Goal: Obtain resource: Download file/media

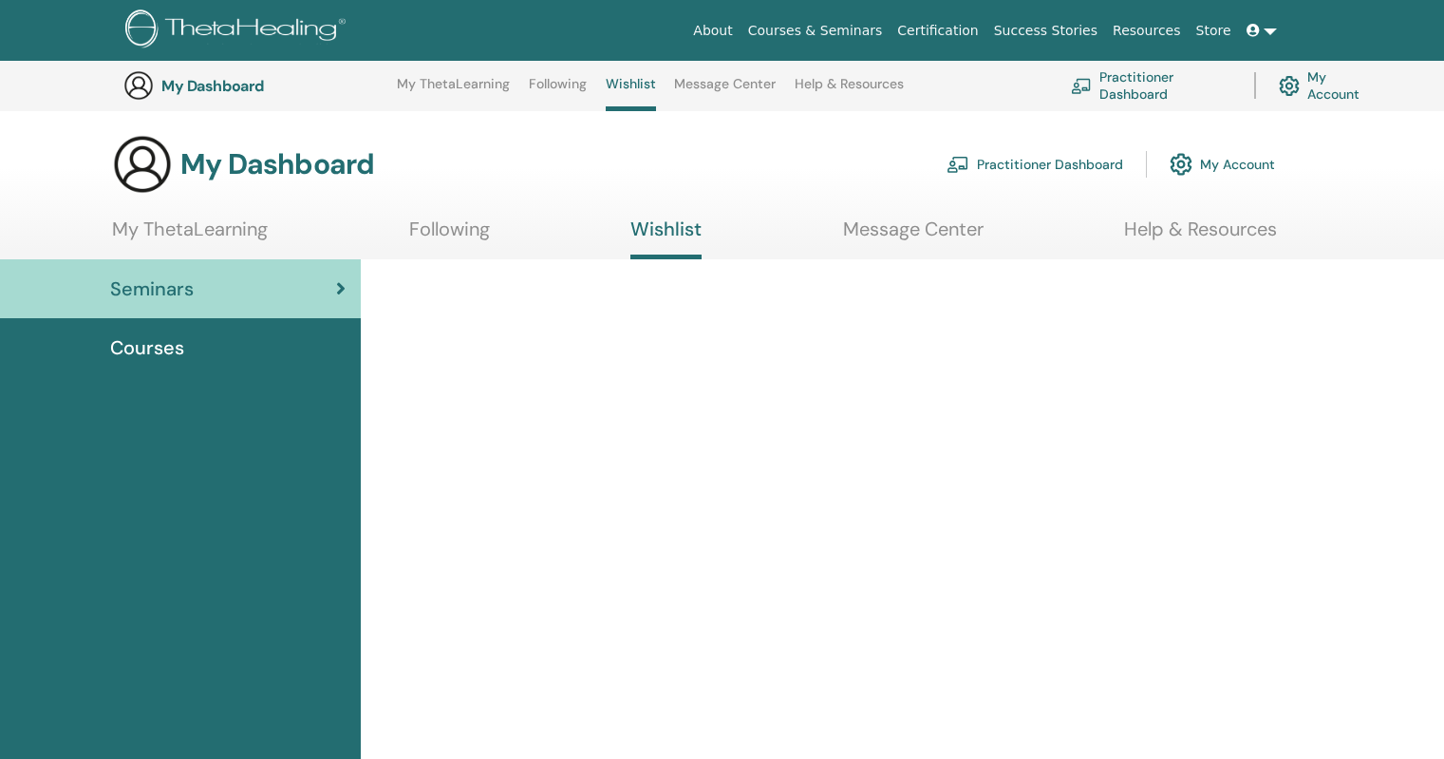
scroll to position [494, 0]
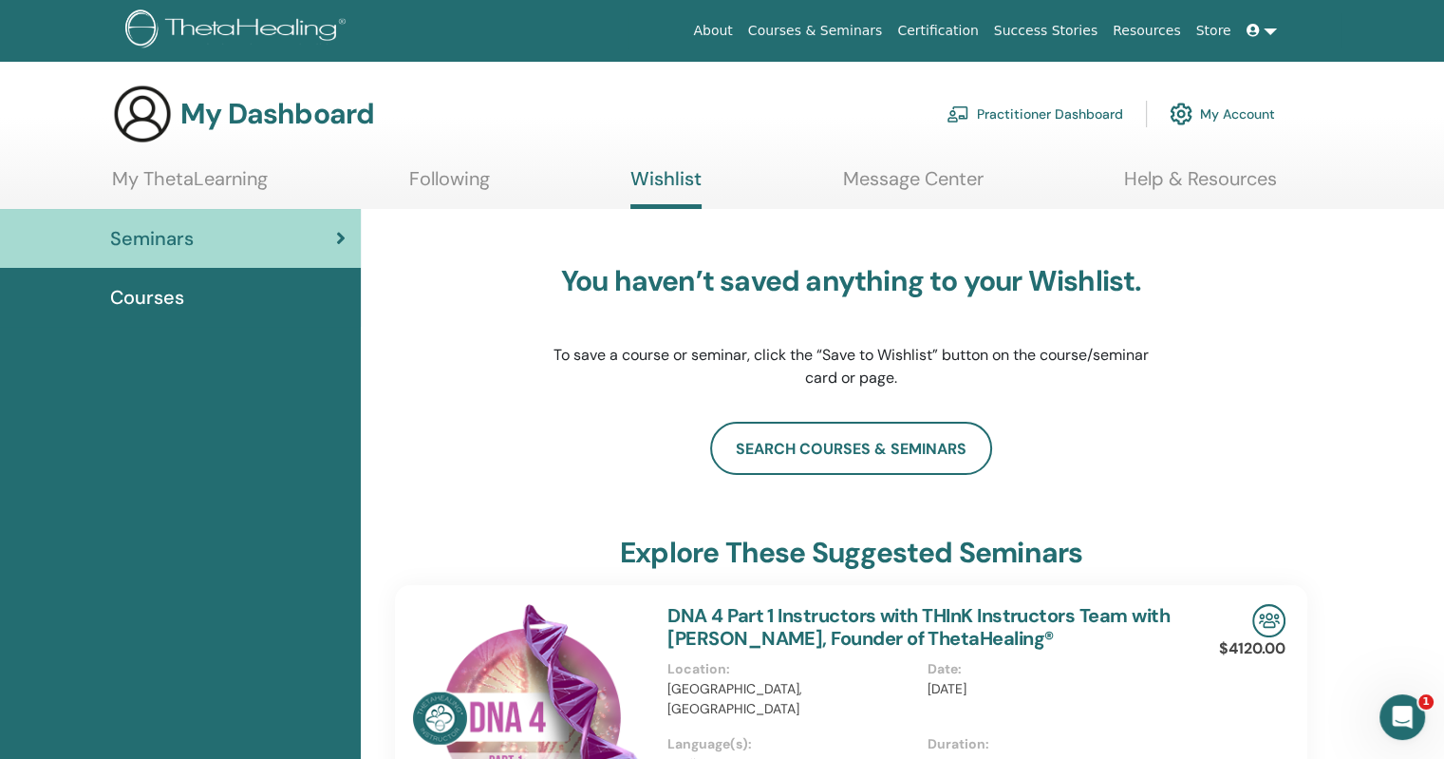
click at [177, 298] on span "Courses" at bounding box center [147, 297] width 74 height 28
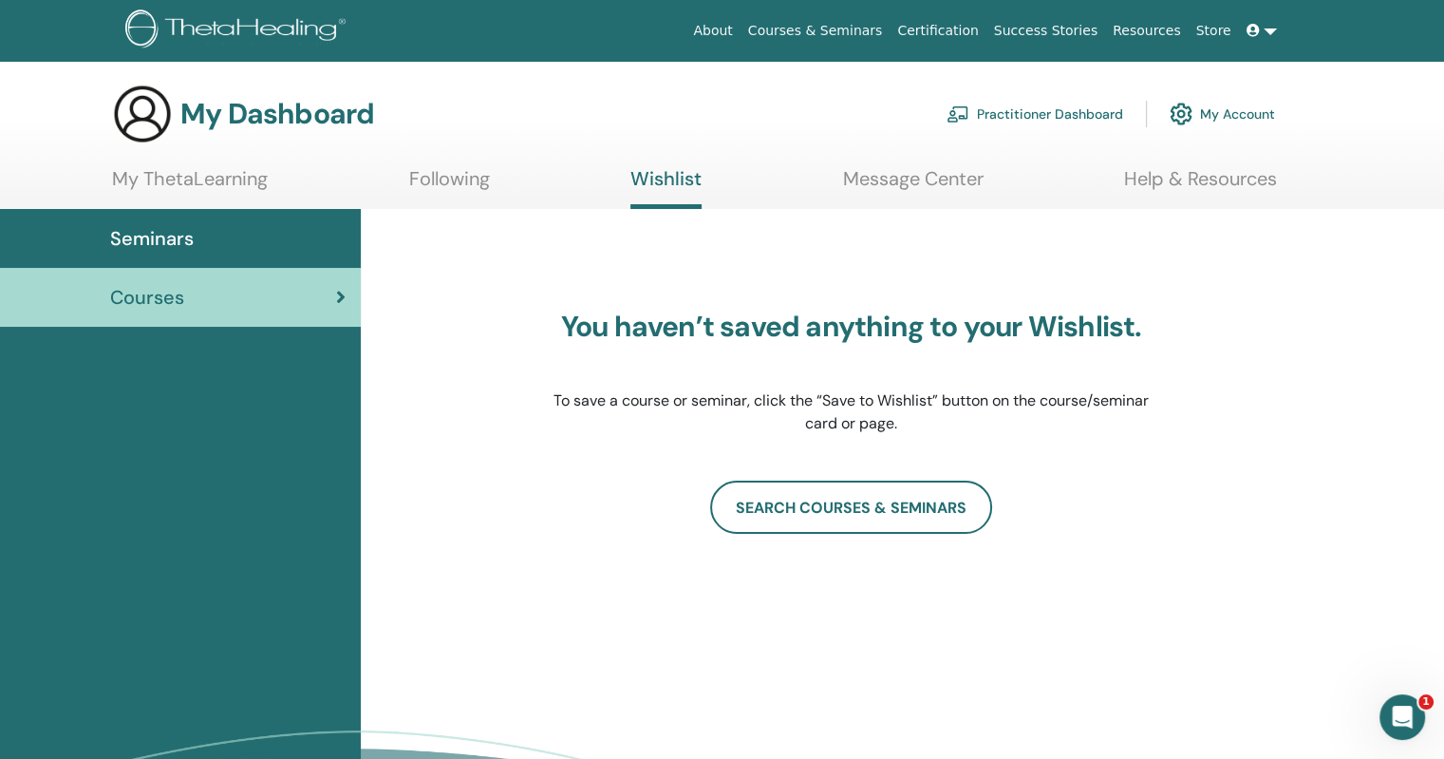
click at [1242, 110] on link "My Account" at bounding box center [1222, 114] width 105 height 42
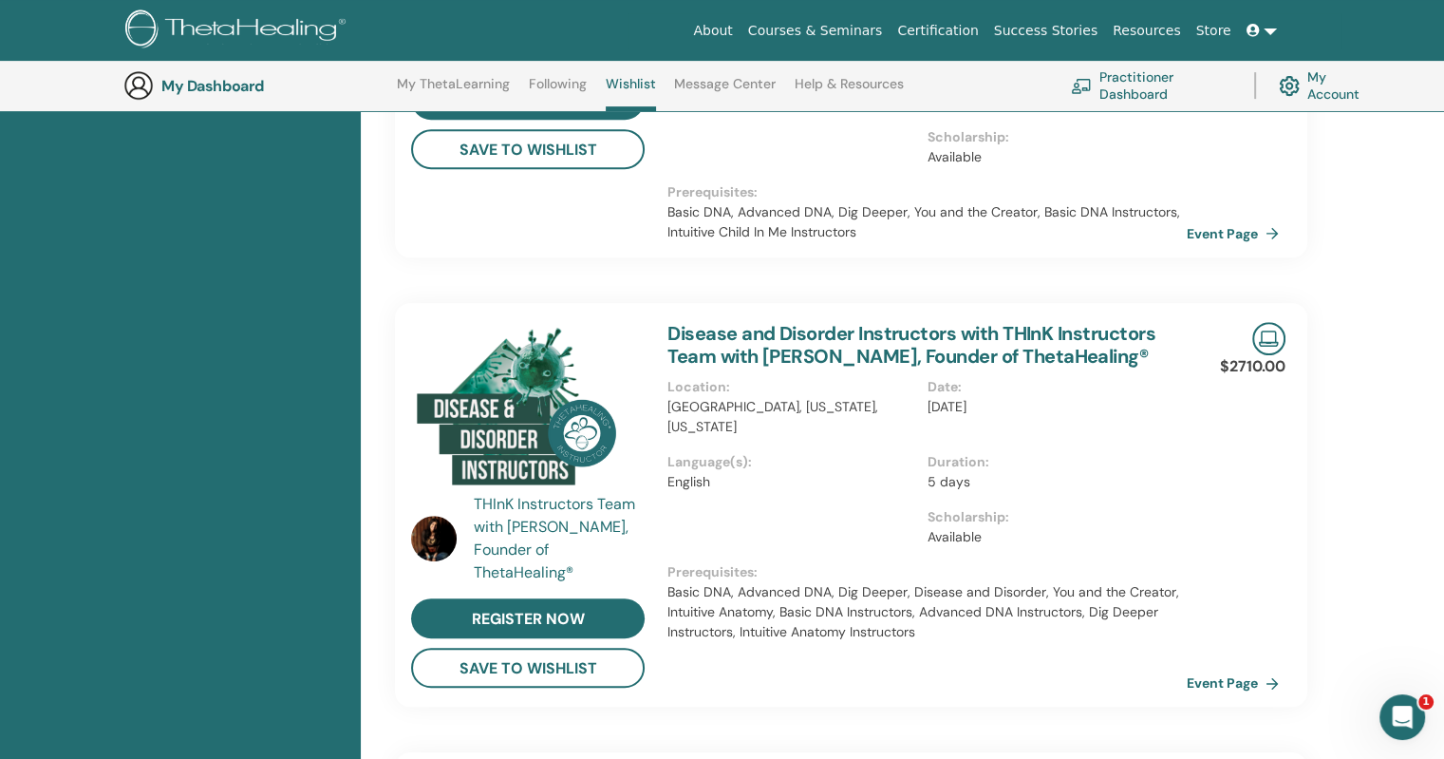
scroll to position [799, 0]
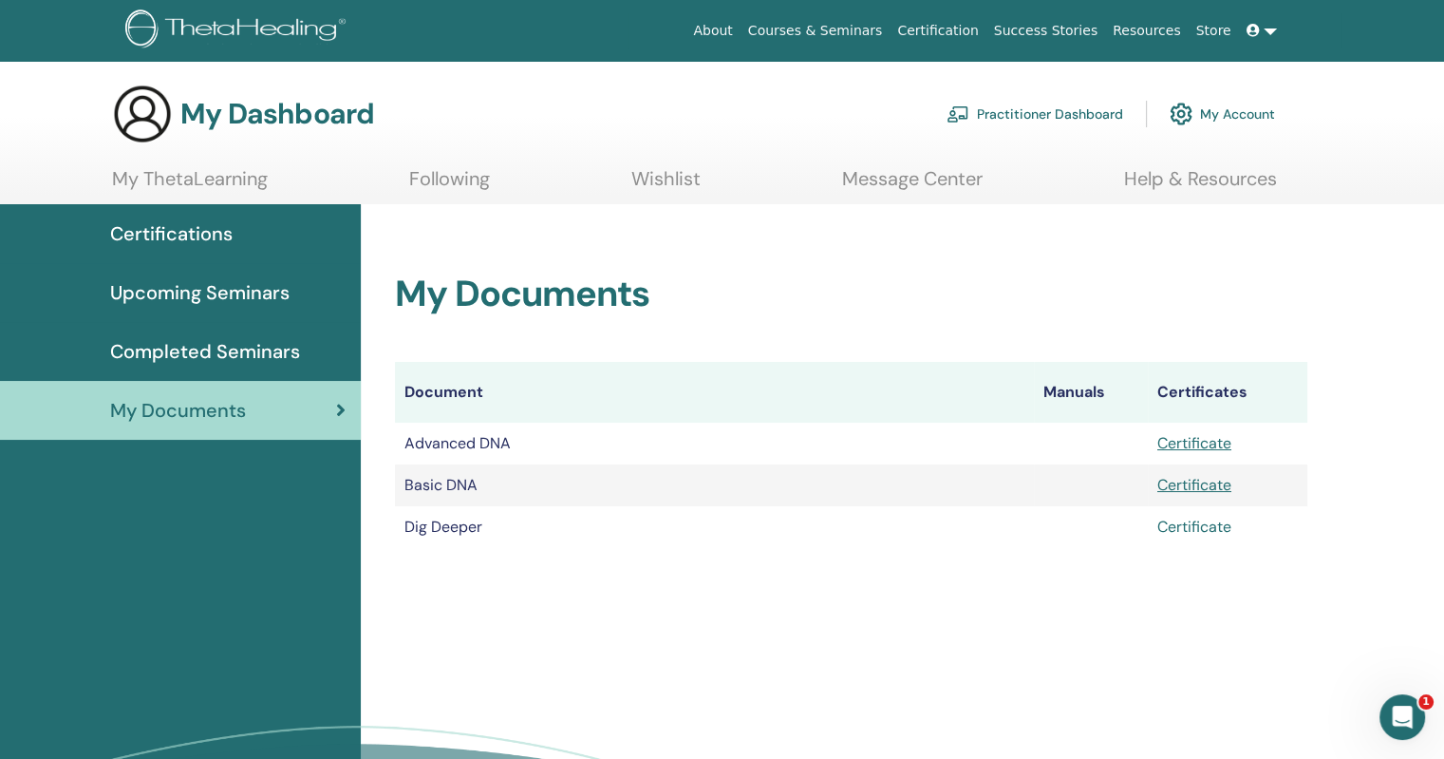
click at [1211, 527] on link "Certificate" at bounding box center [1194, 527] width 74 height 20
click at [1195, 437] on link "Certificate" at bounding box center [1194, 443] width 74 height 20
